Goal: Check status: Check status

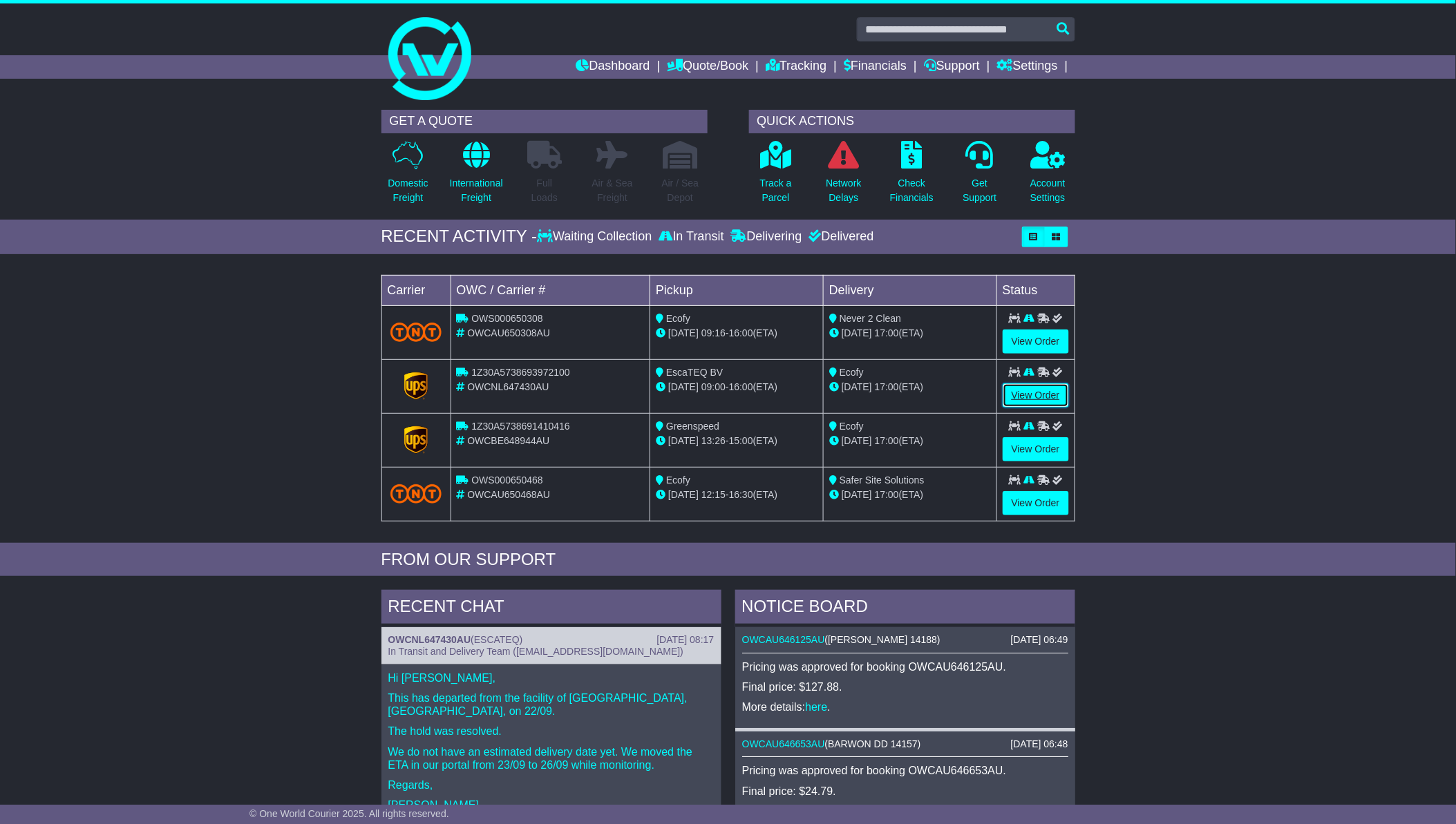
click at [1031, 390] on link "View Order" at bounding box center [1036, 395] width 67 height 24
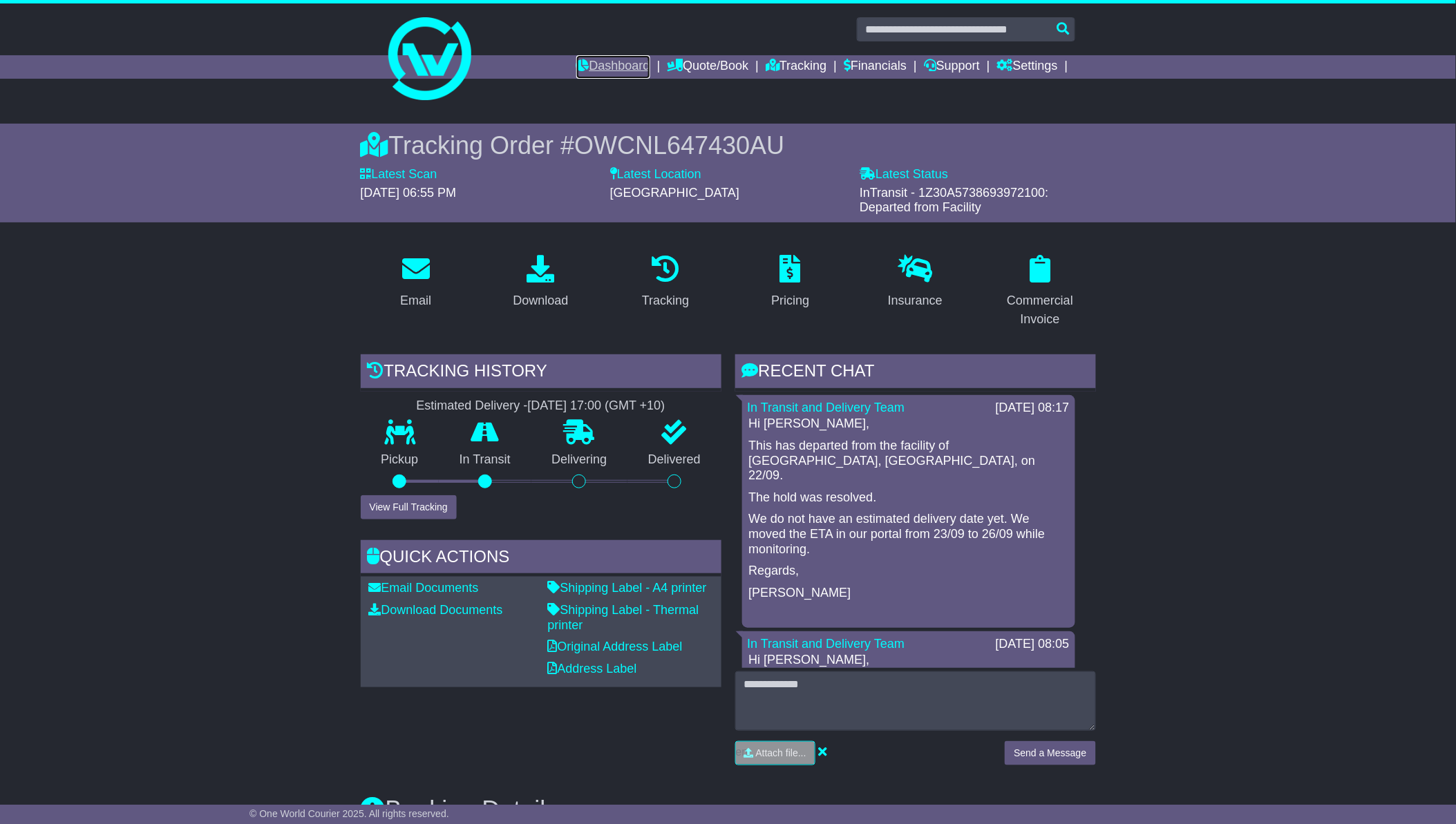
click at [610, 61] on link "Dashboard" at bounding box center [613, 67] width 74 height 24
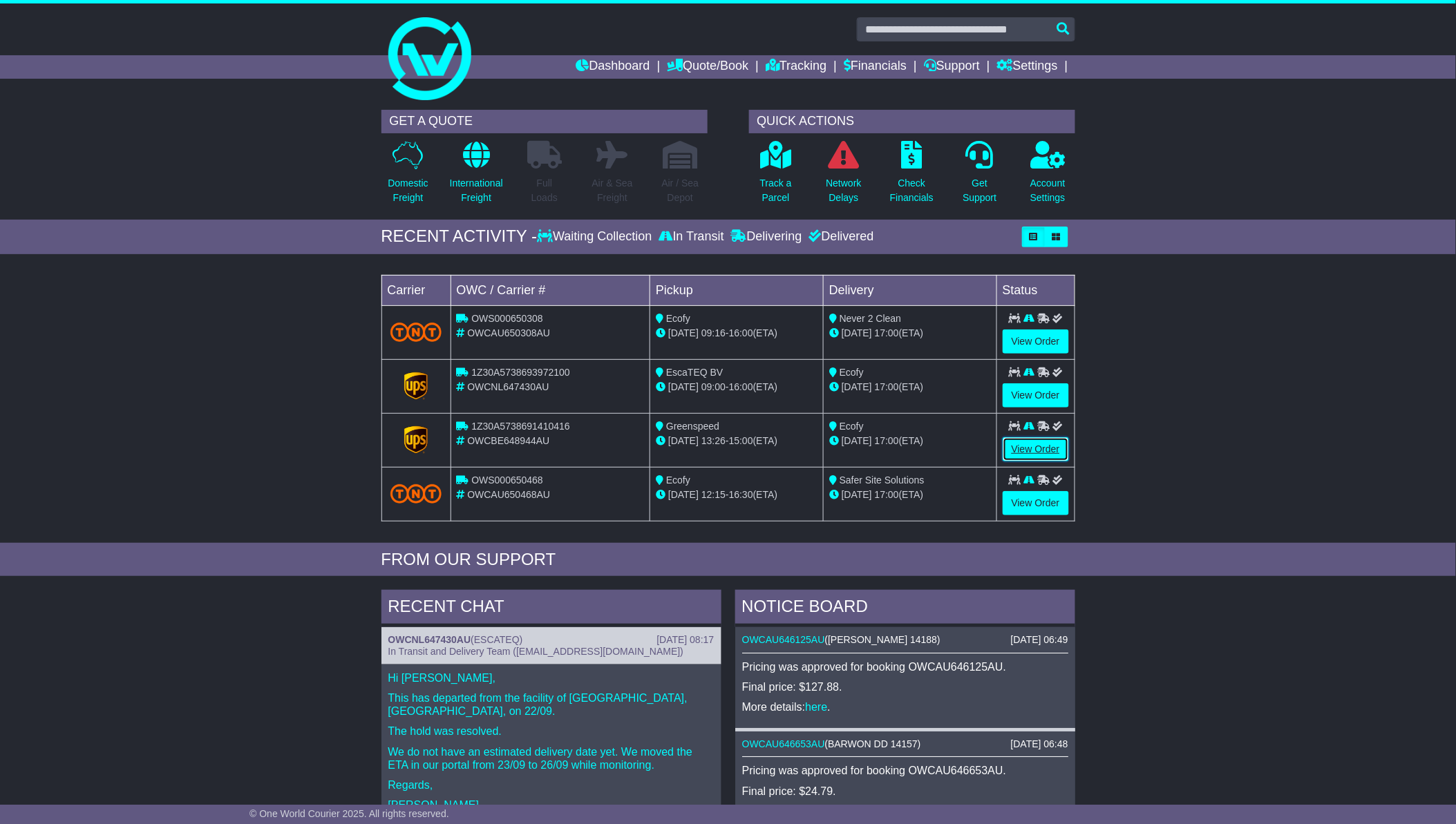
click at [1023, 444] on link "View Order" at bounding box center [1036, 449] width 67 height 24
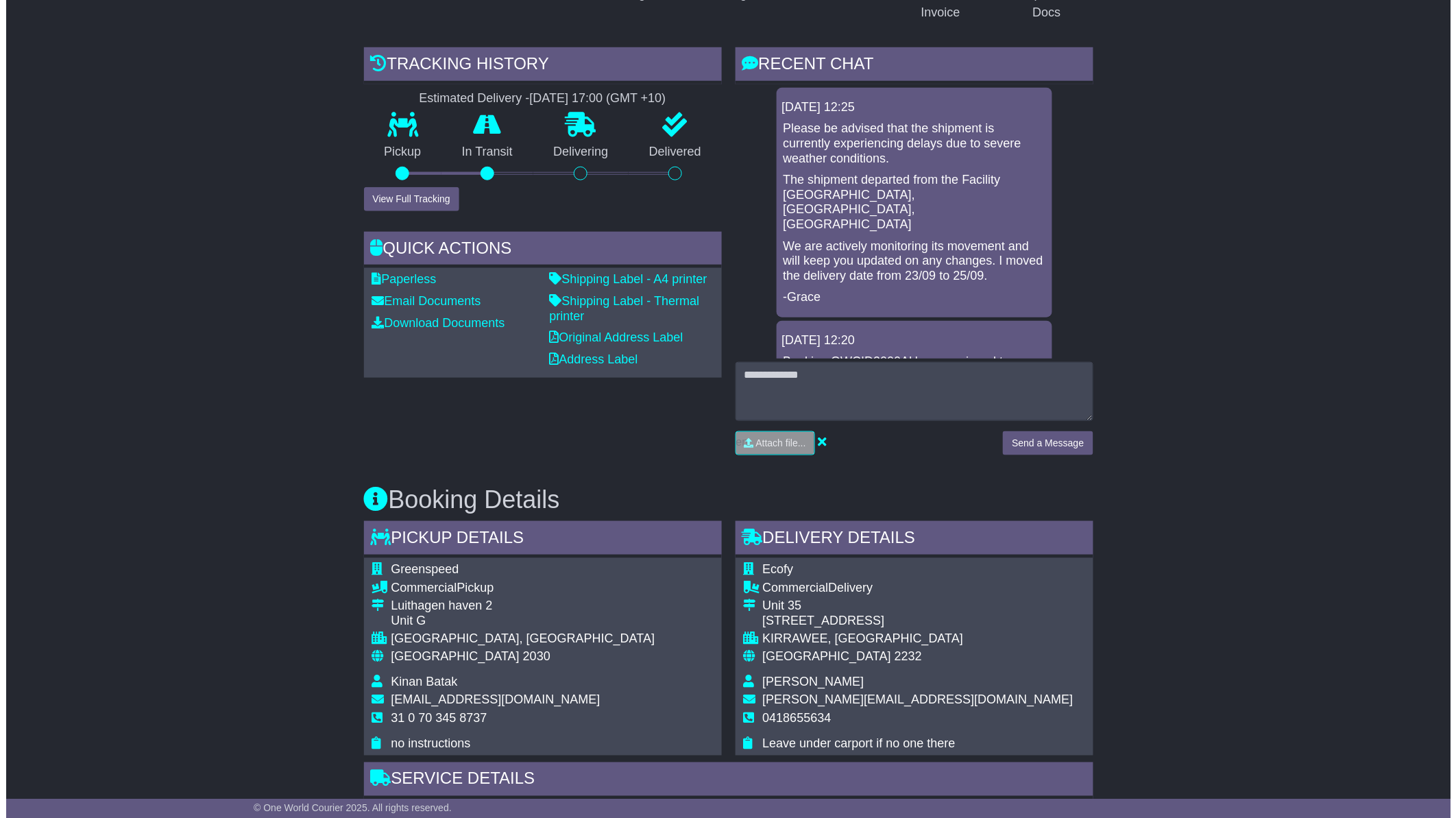
scroll to position [203, 0]
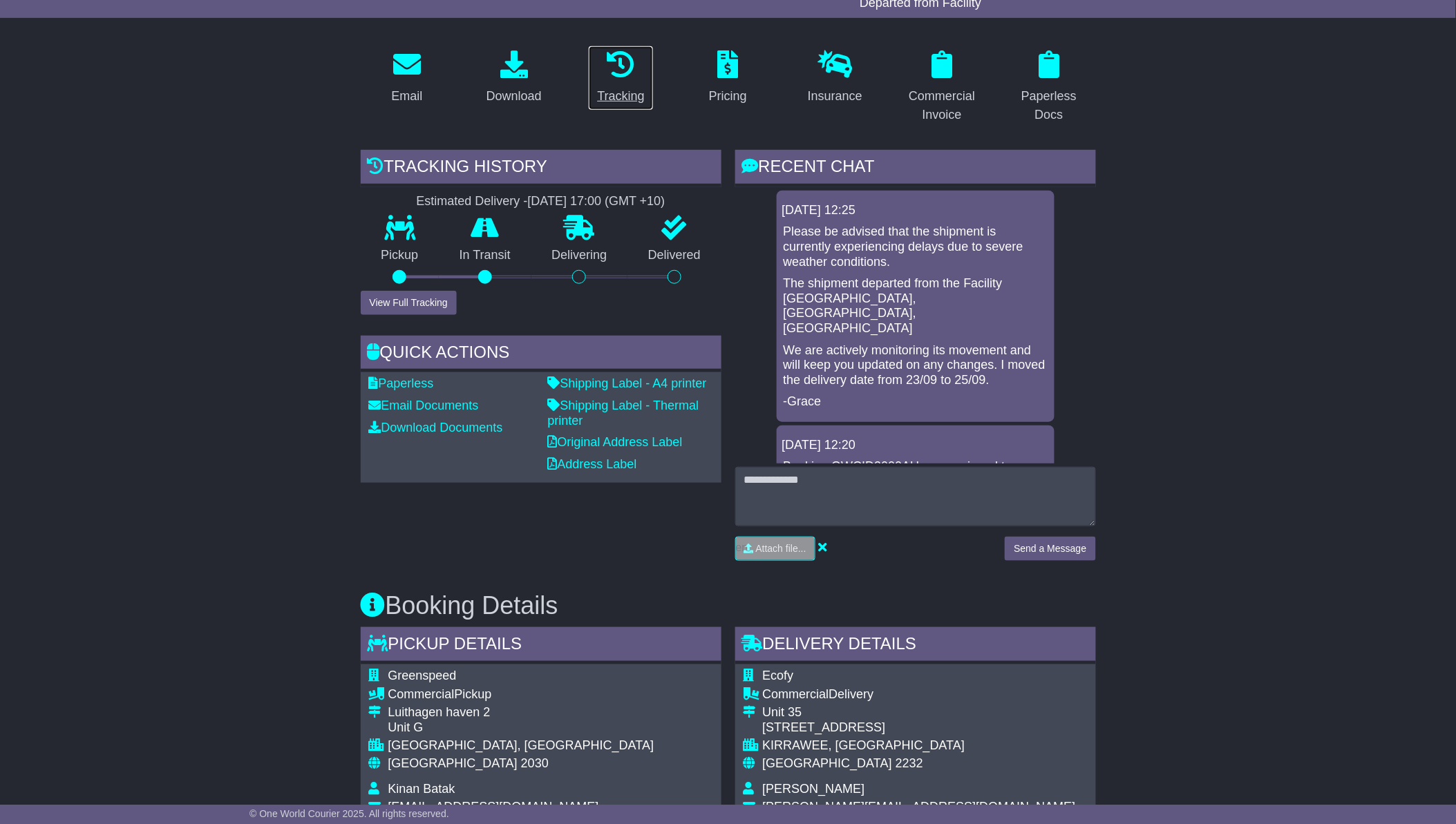
click at [624, 89] on div "Tracking" at bounding box center [620, 96] width 47 height 19
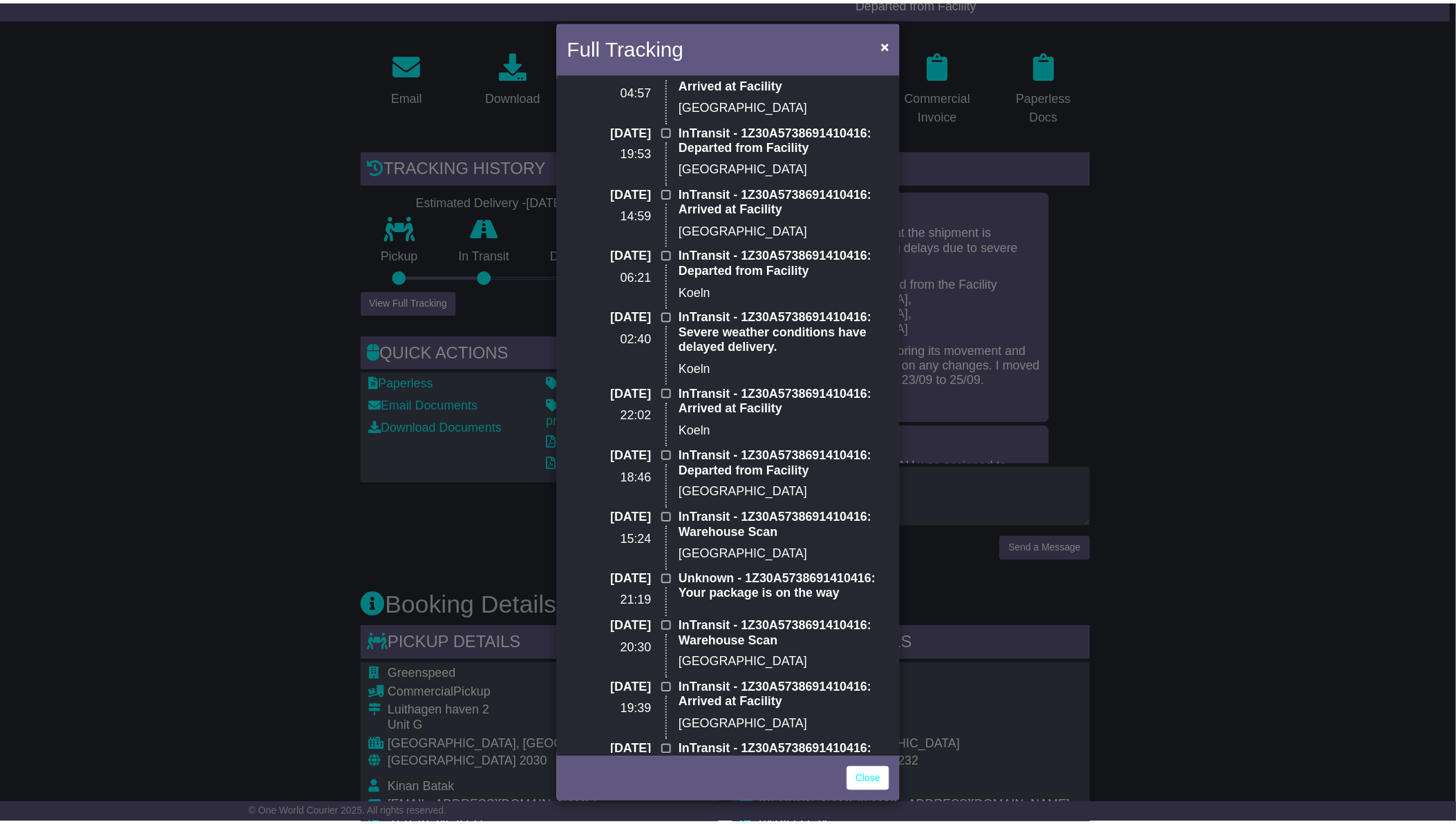
scroll to position [0, 0]
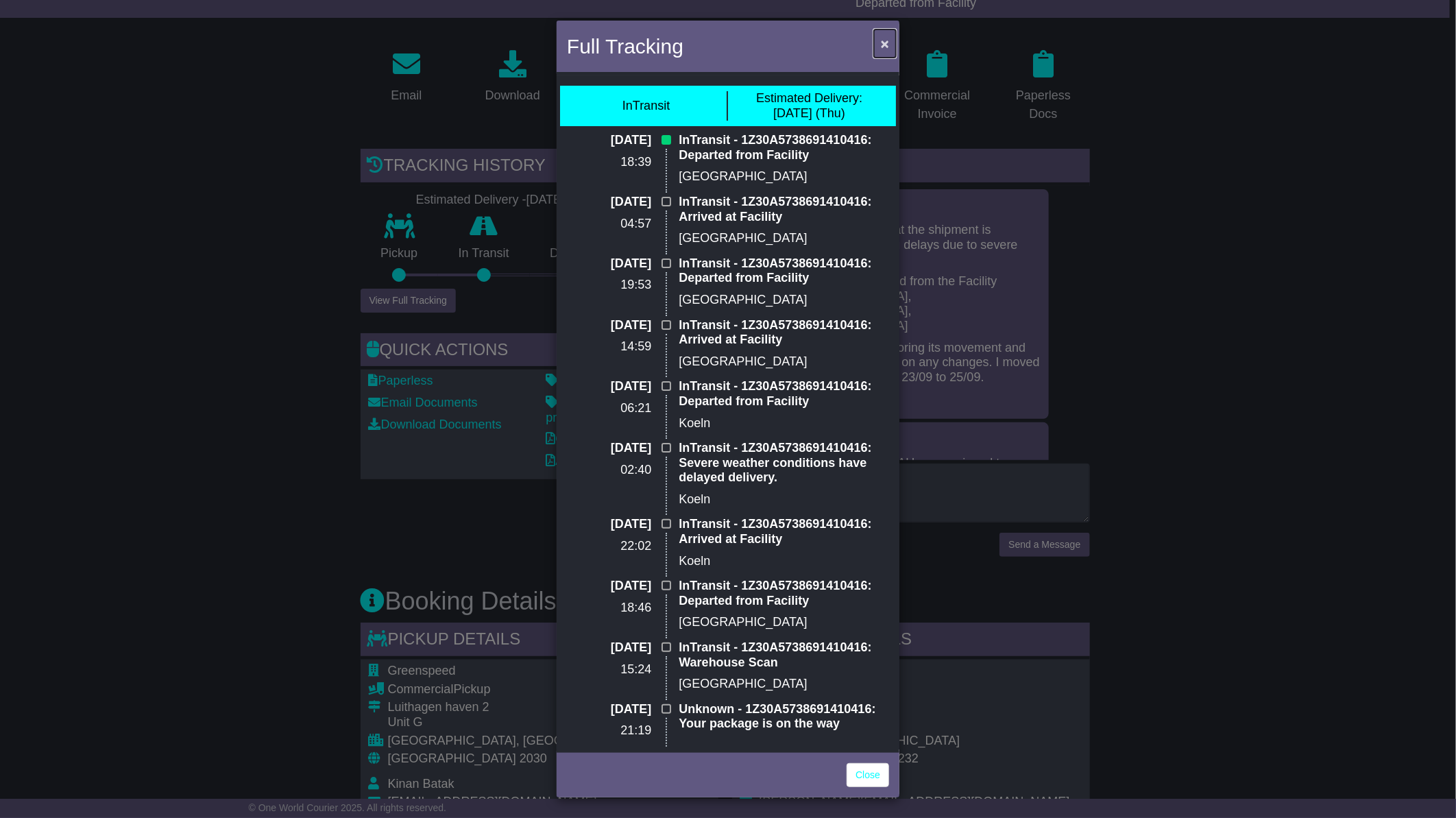
click at [885, 43] on span "×" at bounding box center [885, 43] width 8 height 16
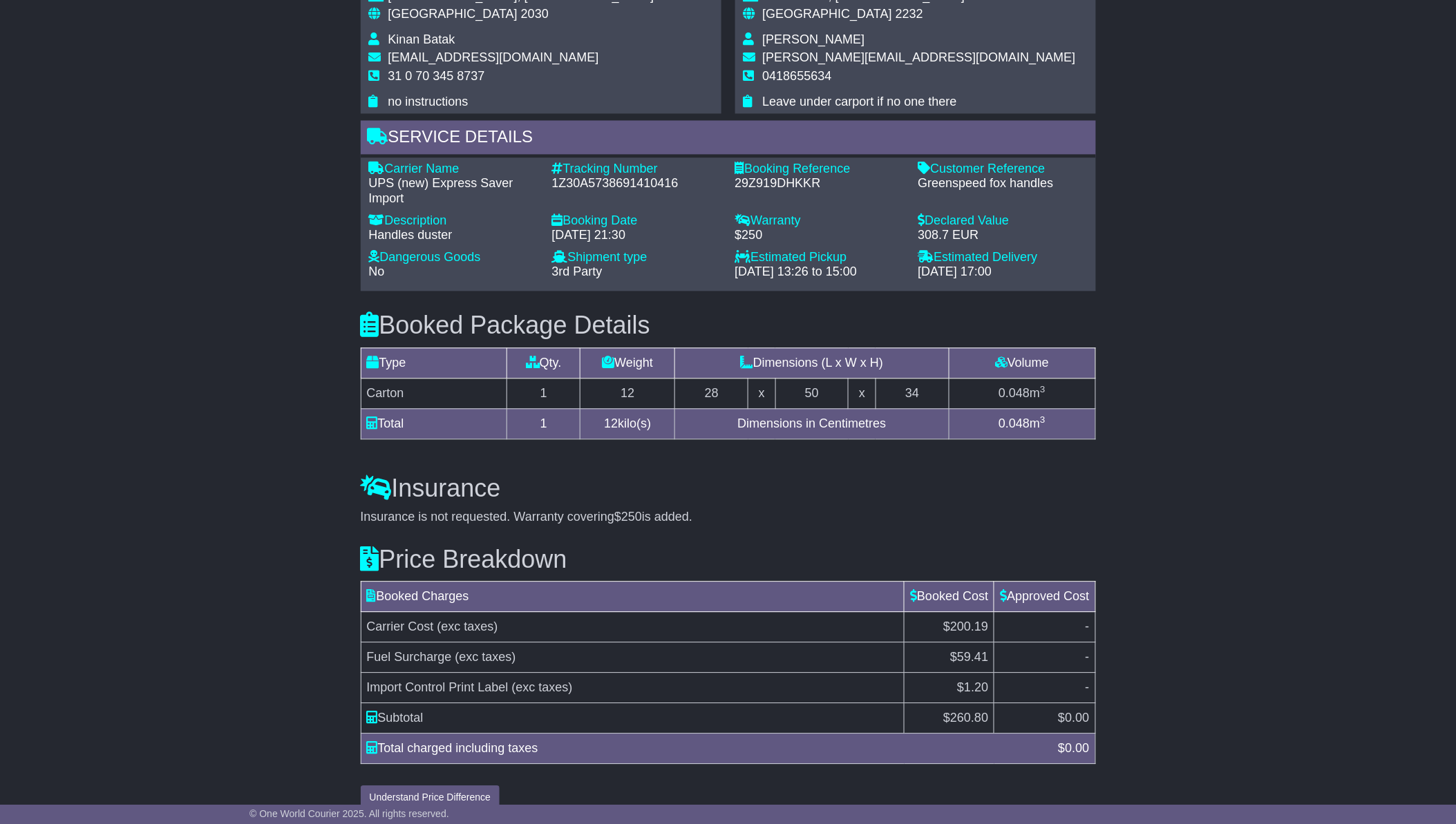
scroll to position [974, 0]
